Goal: Information Seeking & Learning: Find specific page/section

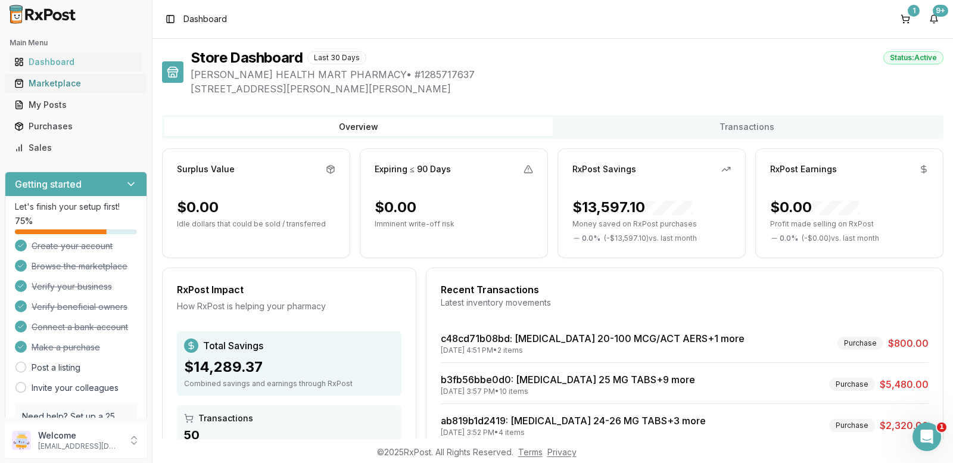
click at [48, 83] on div "Marketplace" at bounding box center [75, 83] width 123 height 12
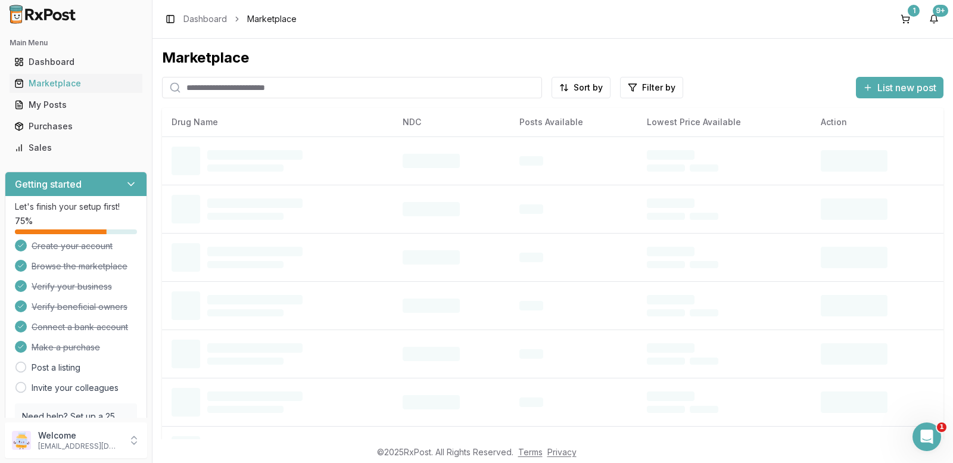
click at [352, 93] on input "search" at bounding box center [352, 87] width 380 height 21
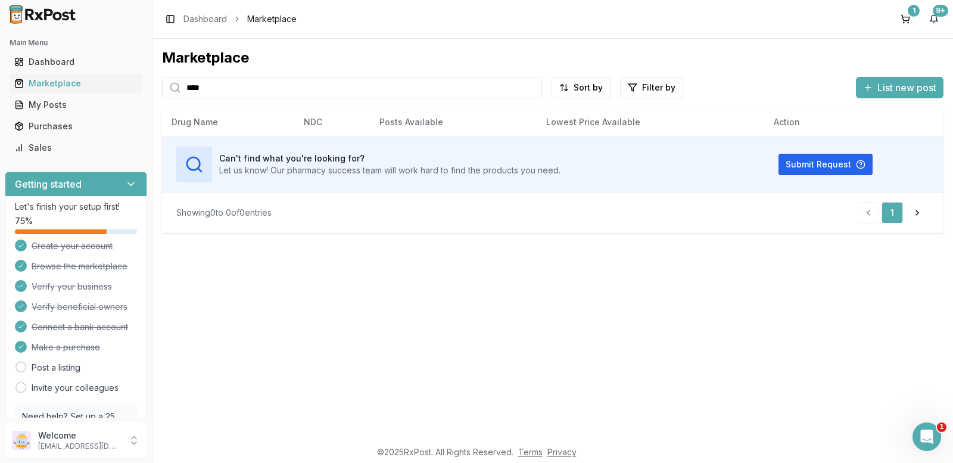
type input "****"
